Goal: Task Accomplishment & Management: Complete application form

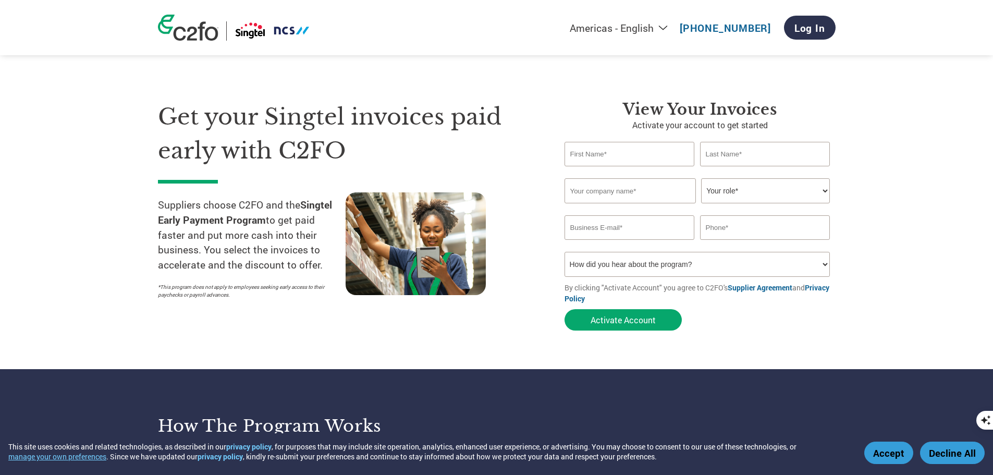
drag, startPoint x: 0, startPoint y: 0, endPoint x: 619, endPoint y: 158, distance: 639.3
click at [619, 158] on input "text" at bounding box center [630, 154] width 130 height 25
type input "Suki"
type input "Tai"
type input "NM Consultancy Pte Ltd"
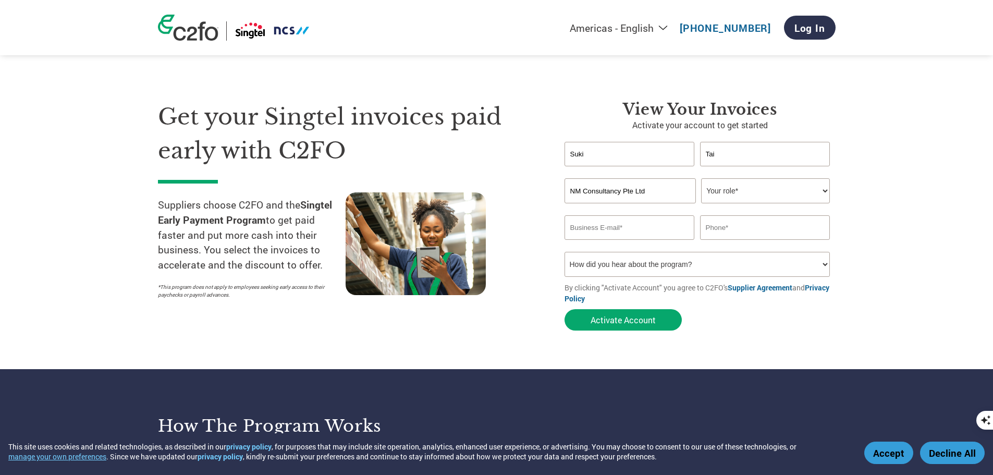
click at [726, 190] on select "Your role* CFO Controller Credit Manager Finance Director Treasurer CEO Preside…" at bounding box center [765, 190] width 129 height 25
select select "ACCOUNTING"
click at [701, 183] on select "Your role* CFO Controller Credit Manager Finance Director Treasurer CEO Preside…" at bounding box center [765, 190] width 129 height 25
click at [659, 236] on input "email" at bounding box center [630, 227] width 130 height 25
type input "[EMAIL_ADDRESS][DOMAIN_NAME]"
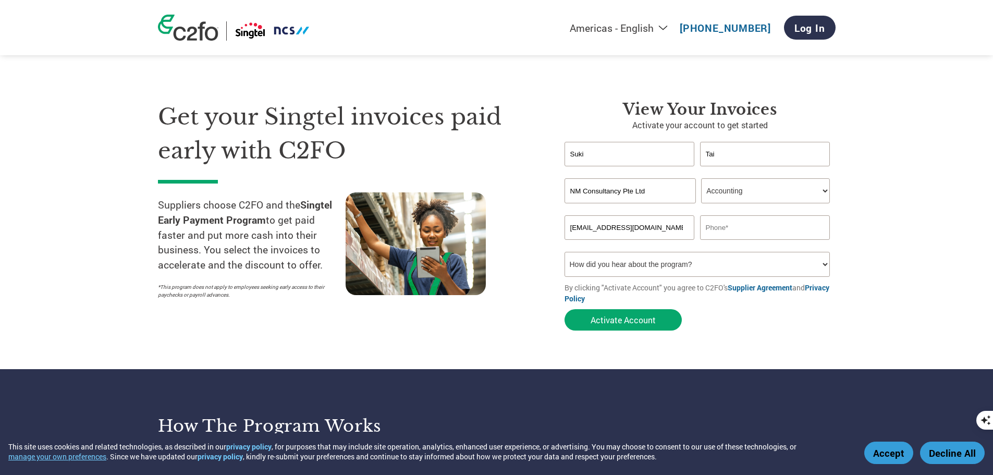
click at [740, 227] on input "text" at bounding box center [765, 227] width 130 height 25
click at [752, 191] on select "Your role* CFO Controller Credit Manager Finance Director Treasurer CEO Preside…" at bounding box center [765, 190] width 129 height 25
click at [701, 183] on select "Your role* CFO Controller Credit Manager Finance Director Treasurer CEO Preside…" at bounding box center [765, 190] width 129 height 25
click at [750, 240] on input "text" at bounding box center [765, 227] width 130 height 25
type input "63416616"
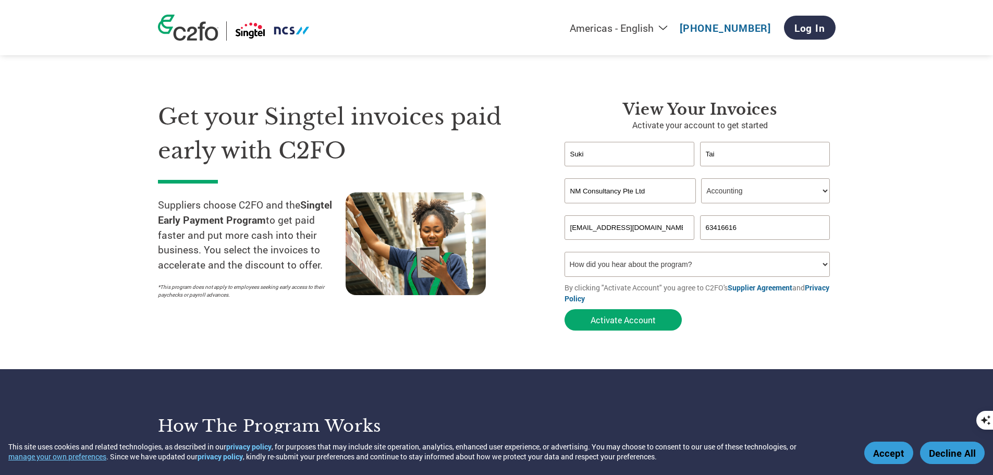
click at [725, 277] on select "How did you hear about the program? Received a letter Email Social Media Online…" at bounding box center [698, 264] width 266 height 25
select select "Email"
click at [565, 259] on select "How did you hear about the program? Received a letter Email Social Media Online…" at bounding box center [698, 264] width 266 height 25
click at [705, 237] on input "63416616" at bounding box center [765, 227] width 130 height 25
click at [771, 197] on select "Your role* CFO Controller Credit Manager Finance Director Treasurer CEO Preside…" at bounding box center [765, 190] width 129 height 25
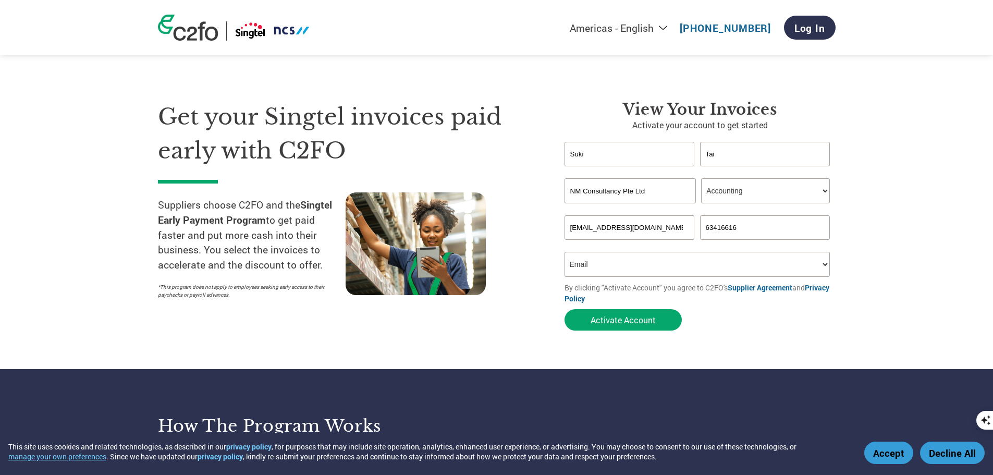
click at [701, 183] on select "Your role* CFO Controller Credit Manager Finance Director Treasurer CEO Preside…" at bounding box center [765, 190] width 129 height 25
click at [663, 331] on button "Activate Account" at bounding box center [623, 319] width 117 height 21
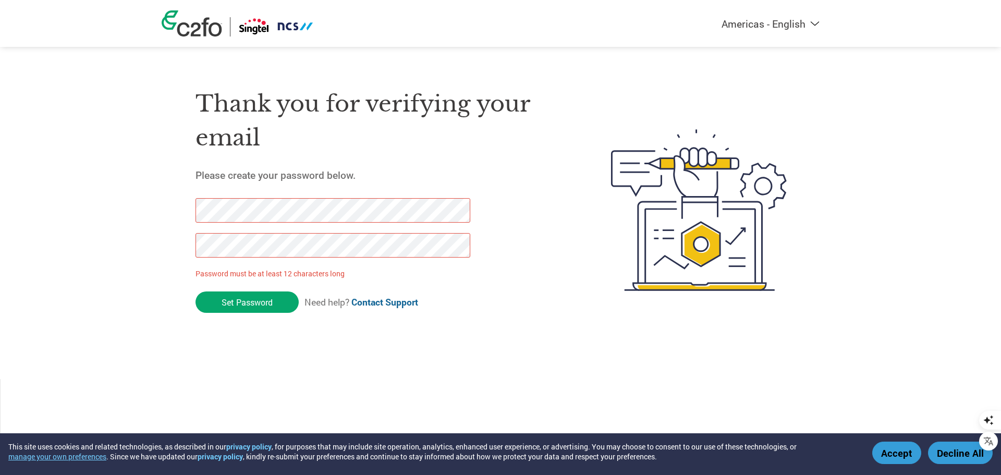
drag, startPoint x: 247, startPoint y: 304, endPoint x: 51, endPoint y: 194, distance: 225.0
click at [51, 194] on div "Americas - English Américas - Español Américas - Português Amériques - Français…" at bounding box center [500, 168] width 1001 height 337
click at [139, 239] on div "Americas - English Américas - Español Américas - Português Amériques - Français…" at bounding box center [500, 168] width 1001 height 337
click at [270, 301] on input "Set Password" at bounding box center [246, 301] width 103 height 21
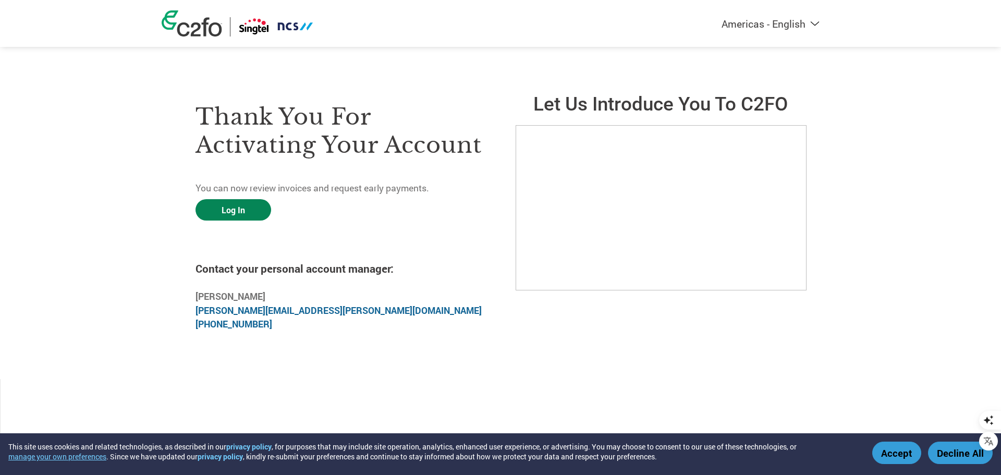
click at [254, 217] on link "Log In" at bounding box center [233, 209] width 76 height 21
